Goal: Task Accomplishment & Management: Complete application form

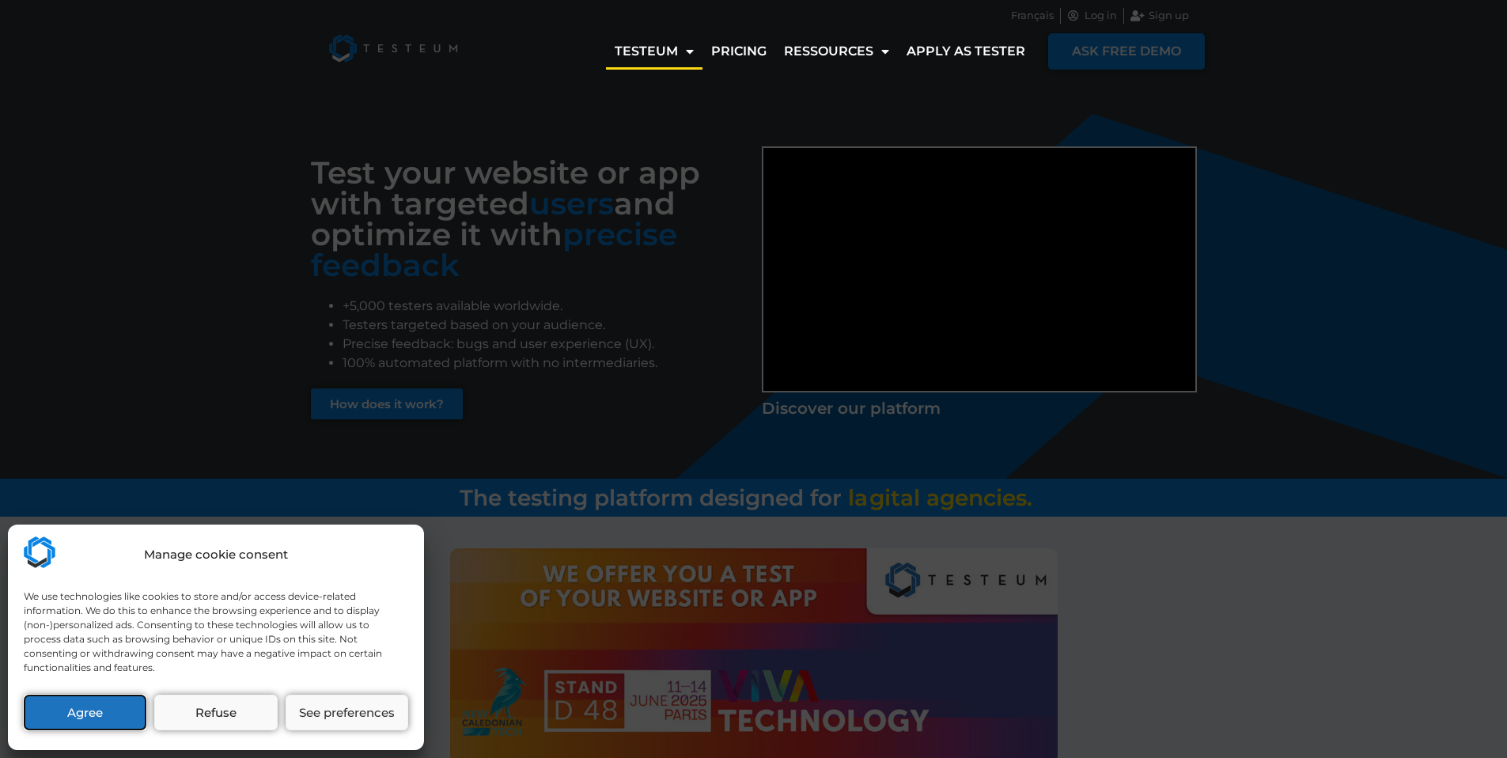
click at [73, 713] on button "Agree" at bounding box center [85, 712] width 123 height 36
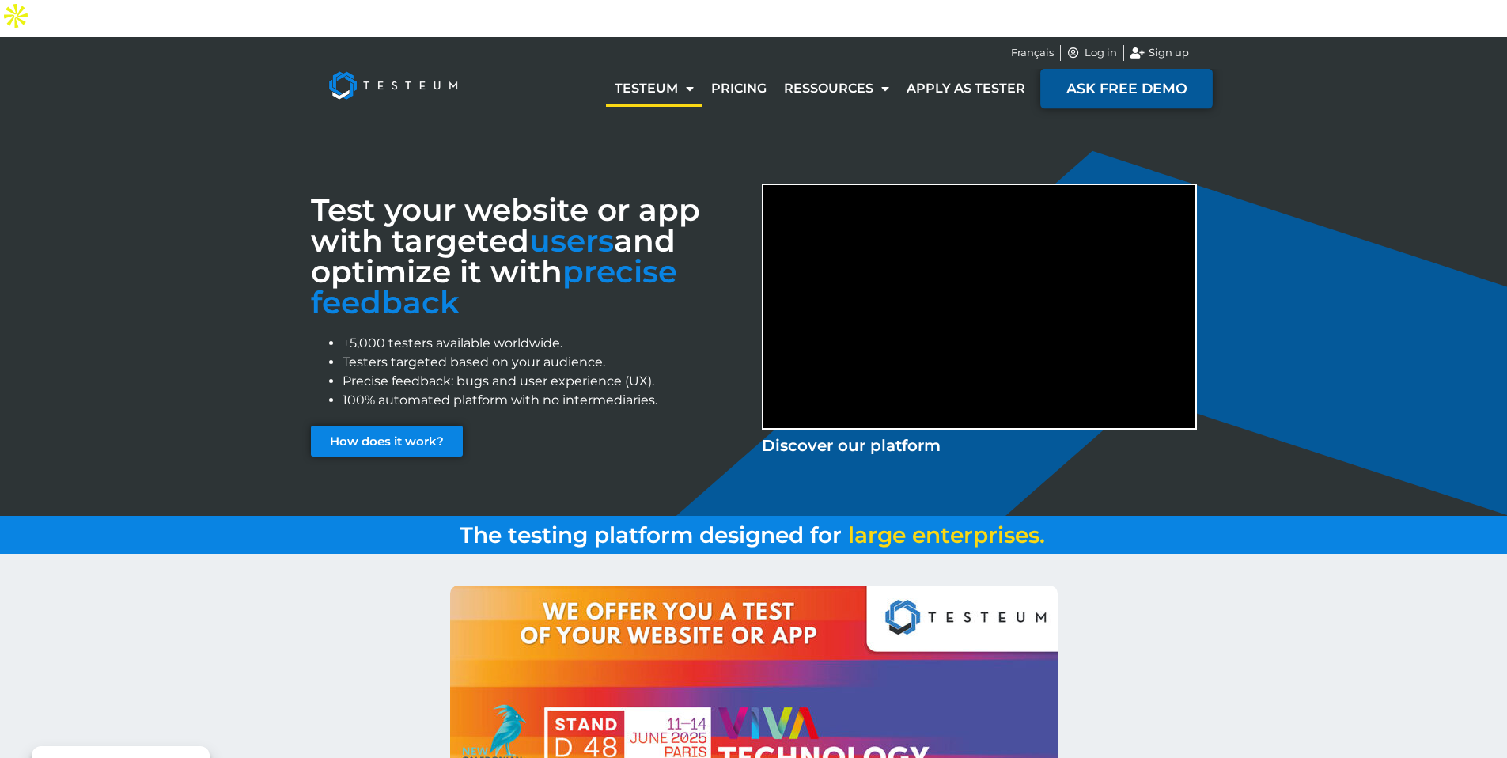
click at [1155, 81] on span "ASK FREE DEMO" at bounding box center [1126, 88] width 120 height 14
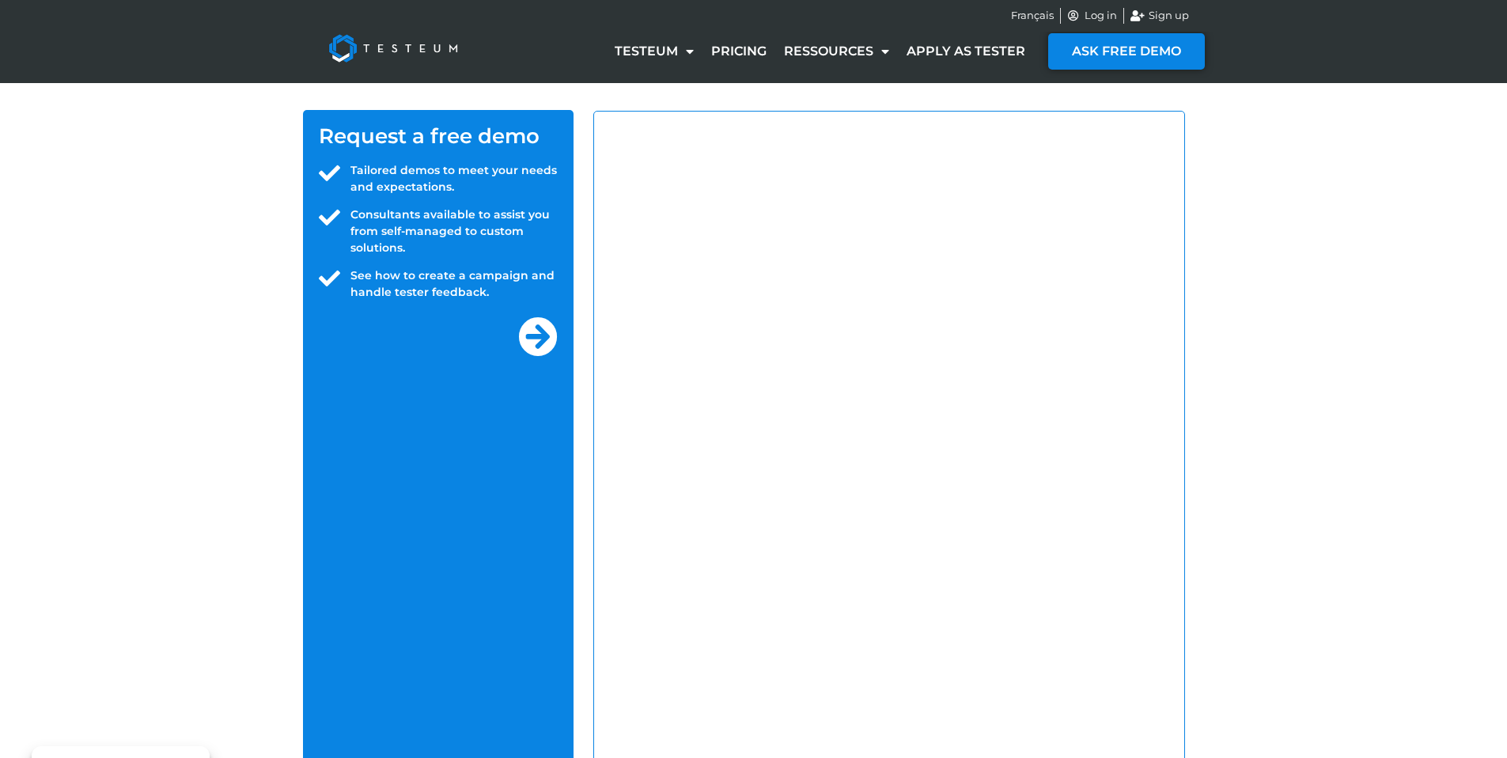
select select "PT"
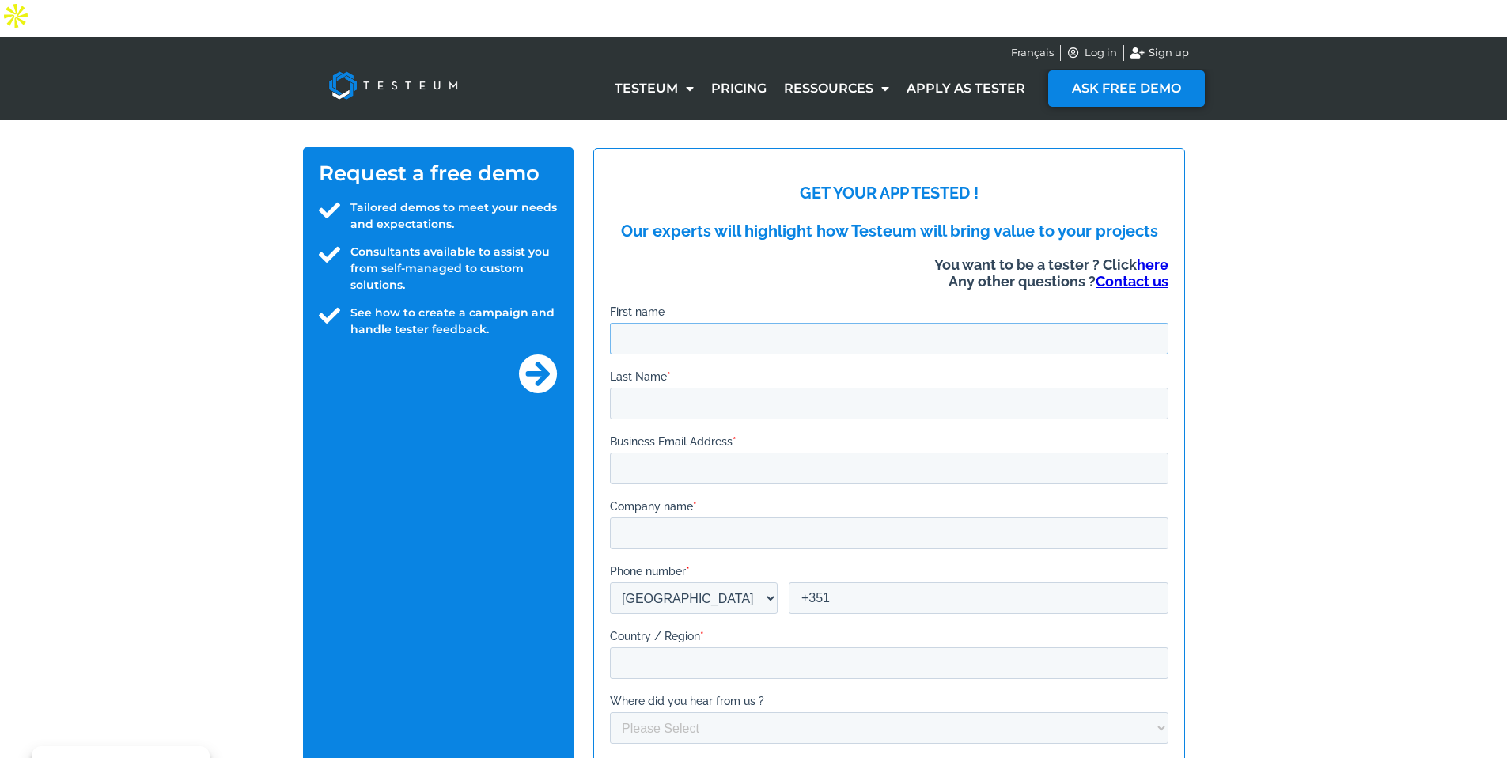
click at [683, 342] on input "First name" at bounding box center [888, 338] width 558 height 32
type input "[PERSON_NAME]"
click at [630, 402] on input "Last Name *" at bounding box center [888, 403] width 558 height 32
type input "[PERSON_NAME]"
click at [701, 474] on input "Business Email Address *" at bounding box center [888, 468] width 558 height 32
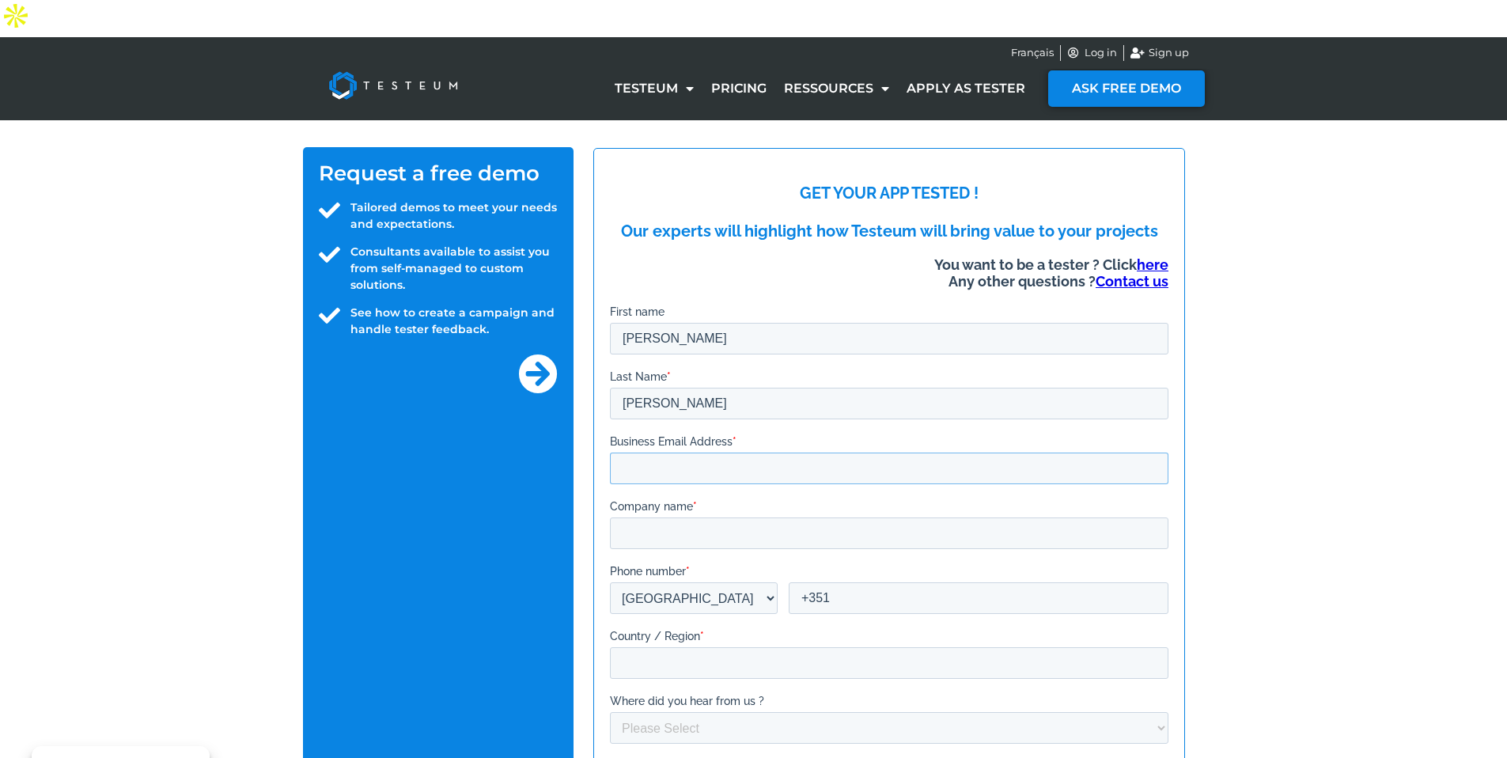
type input "[EMAIL_ADDRESS][DOMAIN_NAME]"
click at [698, 544] on input "Company name *" at bounding box center [888, 532] width 558 height 32
type input "Mokka"
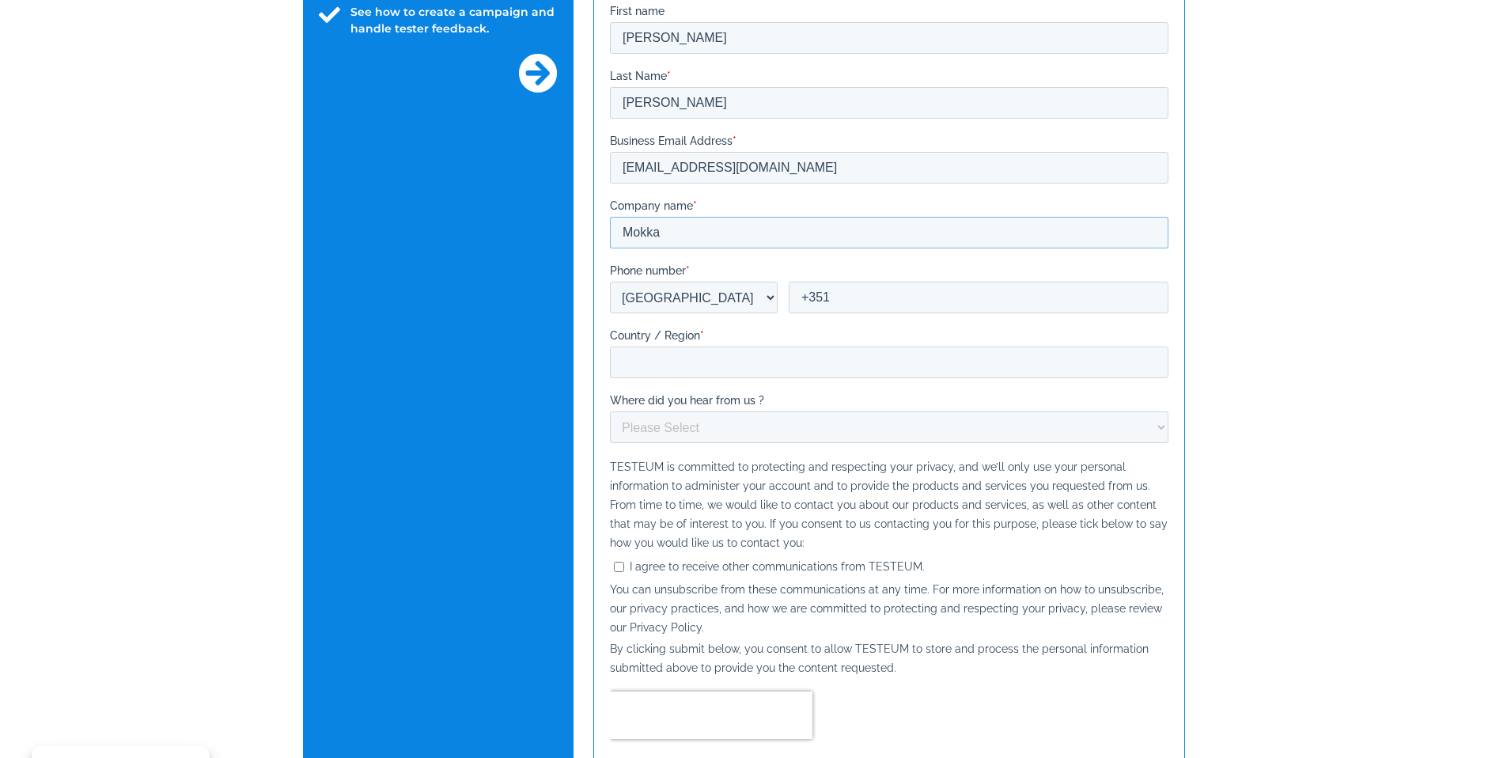
scroll to position [303, 0]
click at [720, 300] on select "* [GEOGRAPHIC_DATA] (‫[GEOGRAPHIC_DATA]‬‎) [GEOGRAPHIC_DATA] ([GEOGRAPHIC_DATA]…" at bounding box center [693, 295] width 168 height 32
select select "US"
click at [609, 311] on select "* [GEOGRAPHIC_DATA] (‫[GEOGRAPHIC_DATA]‬‎) [GEOGRAPHIC_DATA] ([GEOGRAPHIC_DATA]…" at bounding box center [693, 295] width 168 height 32
click at [832, 297] on input "+1" at bounding box center [978, 295] width 380 height 32
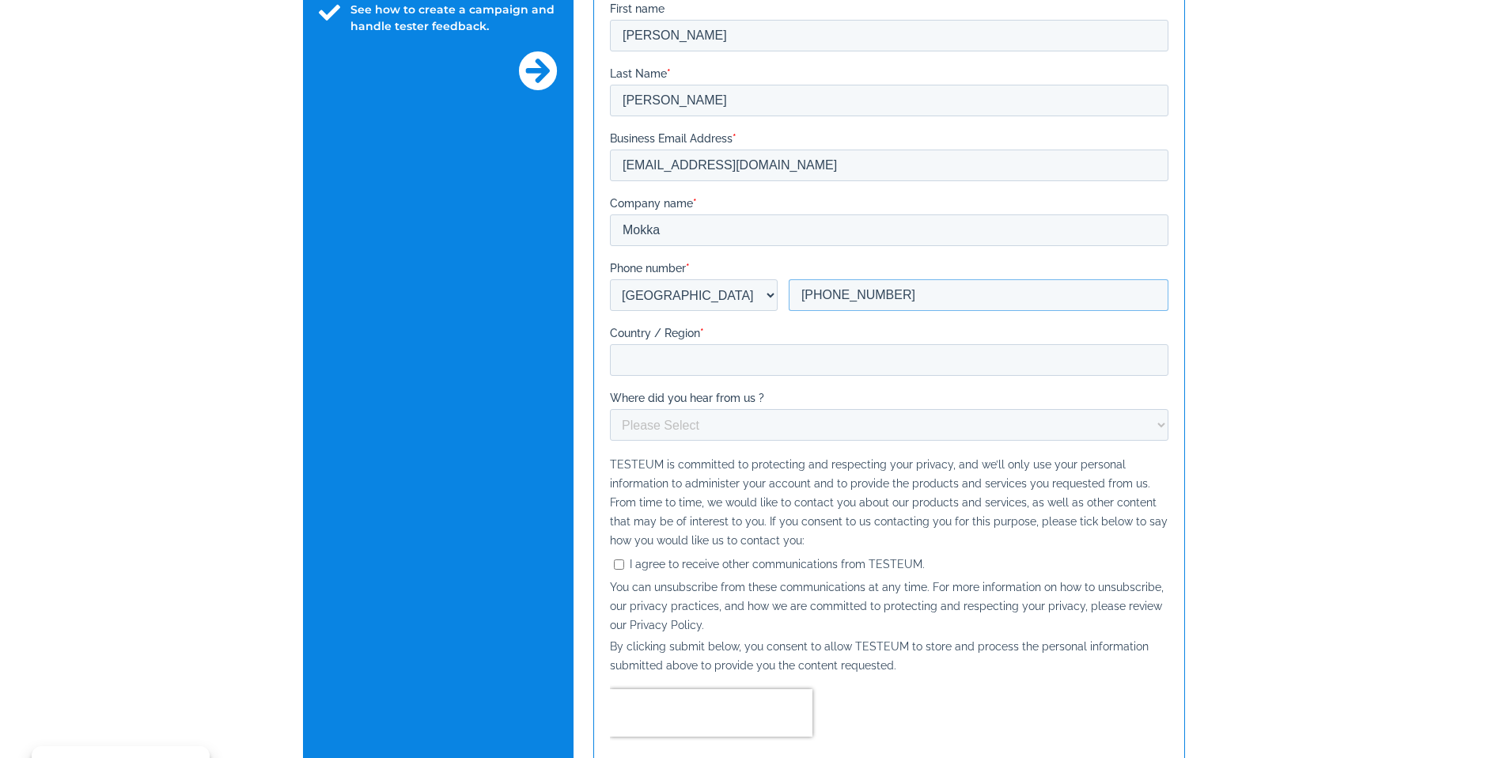
type input "[PHONE_NUMBER]"
click at [694, 372] on input "Country / Region *" at bounding box center [888, 360] width 558 height 32
type input "US"
click at [718, 424] on select "Please Select Marketing Email Social Network Search Engine Other" at bounding box center [888, 425] width 558 height 32
select select "Search Engine"
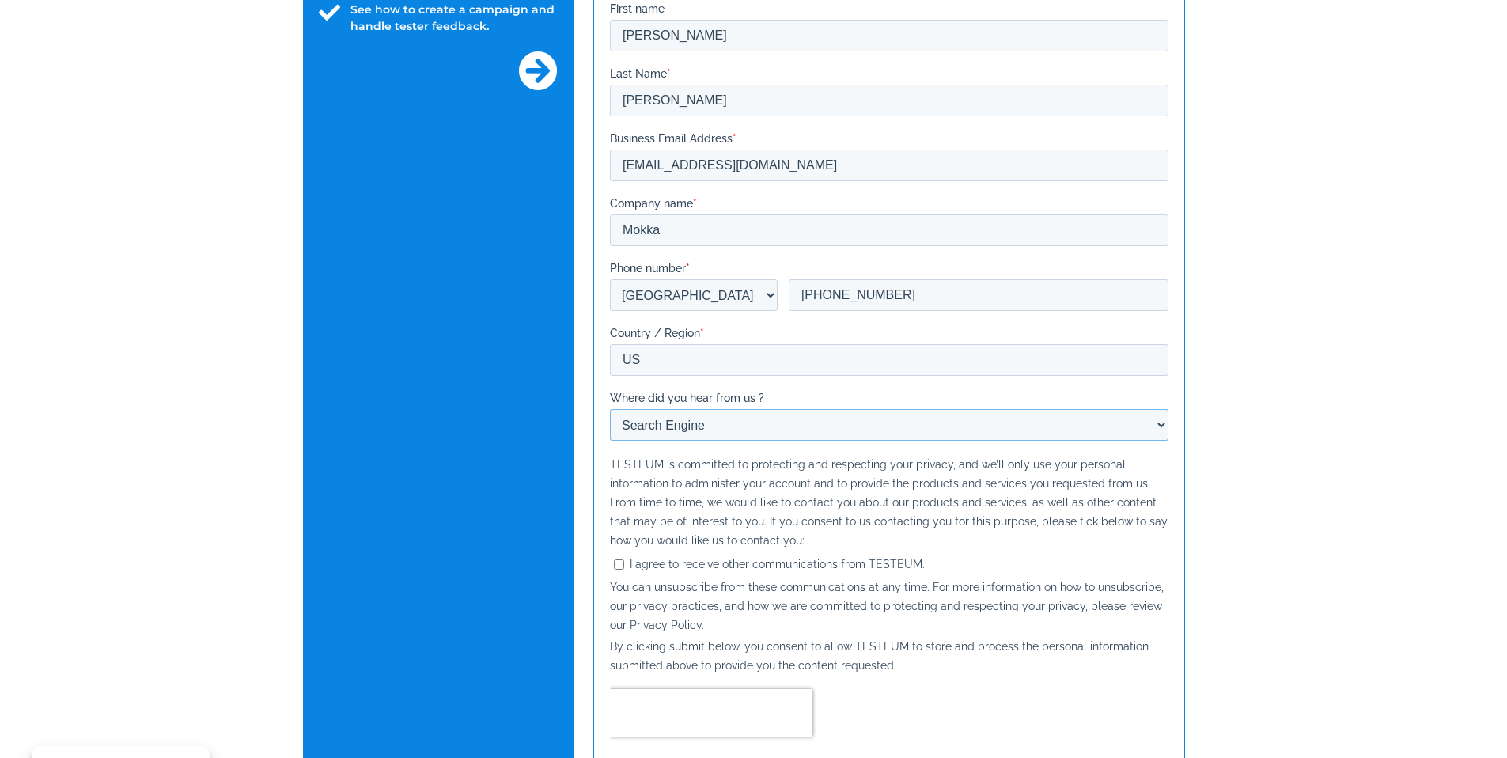
click at [609, 440] on select "Please Select Marketing Email Social Network Search Engine Other" at bounding box center [888, 425] width 558 height 32
click at [618, 567] on input "I agree to receive other communications from TESTEUM." at bounding box center [618, 564] width 10 height 10
checkbox input "true"
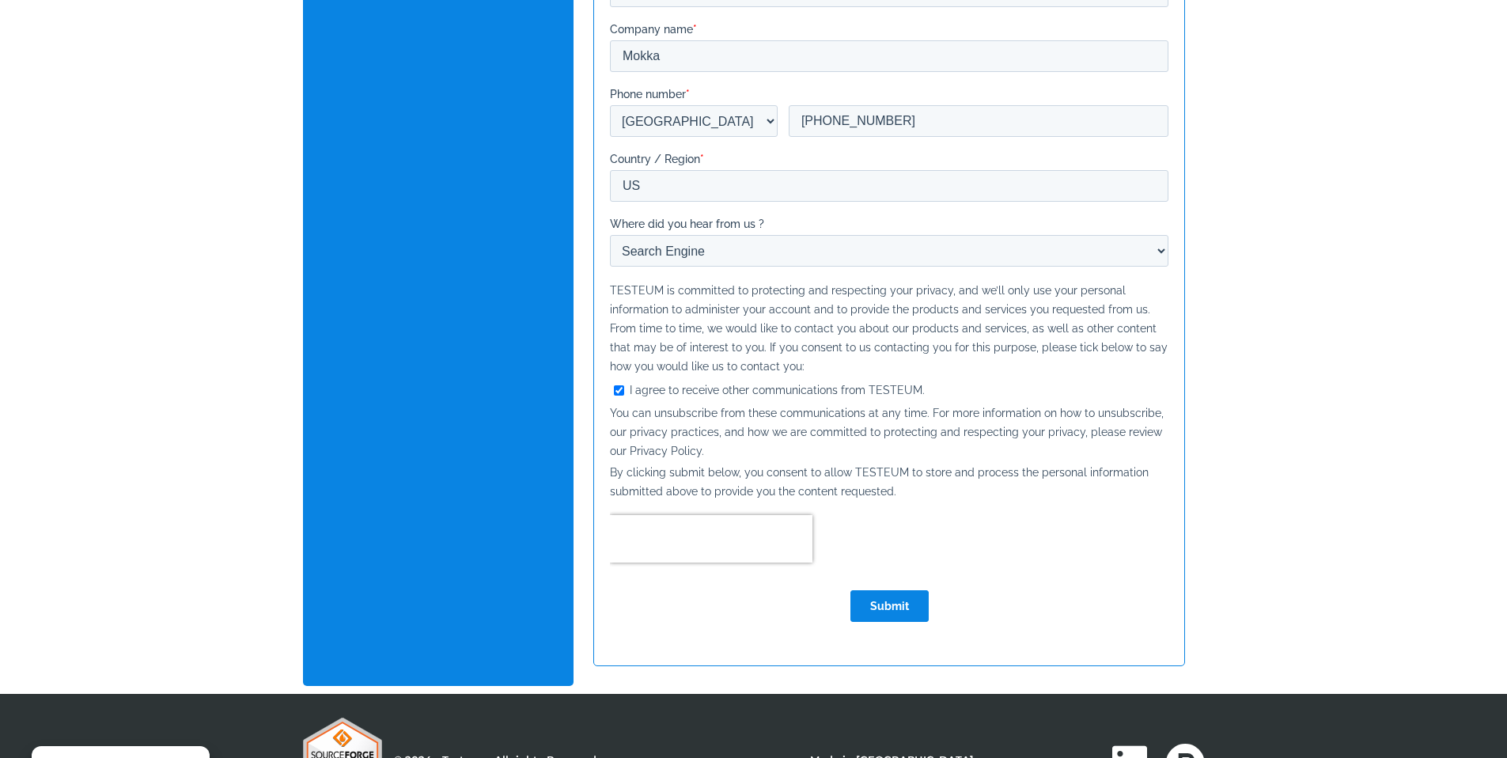
scroll to position [519, 0]
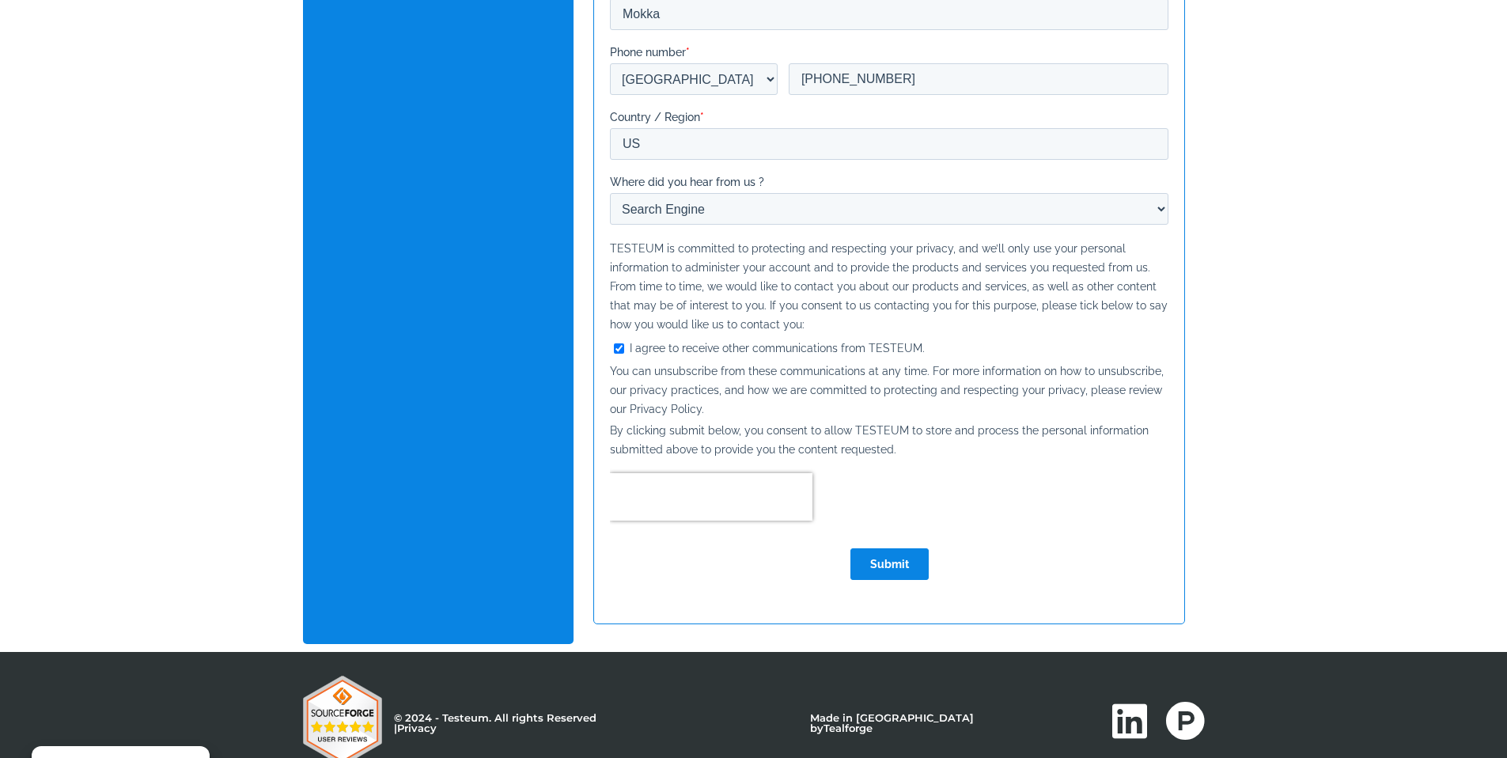
click at [893, 573] on input "Submit" at bounding box center [888, 564] width 78 height 32
